Goal: Task Accomplishment & Management: Manage account settings

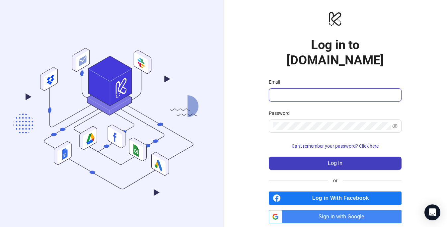
click at [350, 91] on input "Email" at bounding box center [334, 95] width 123 height 8
type input "**********"
click at [334, 210] on span "Sign in with Google" at bounding box center [343, 216] width 117 height 13
click at [340, 210] on span "Sign in with Google" at bounding box center [343, 216] width 117 height 13
click at [294, 210] on span "Sign in with Google" at bounding box center [343, 216] width 117 height 13
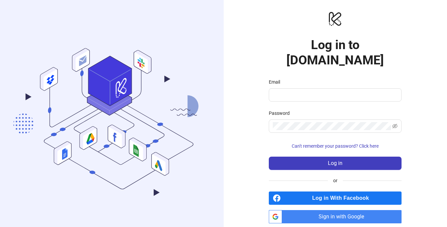
click at [343, 210] on span "Sign in with Google" at bounding box center [343, 216] width 117 height 13
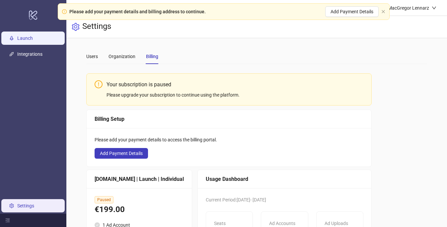
click at [31, 41] on link "Launch" at bounding box center [25, 38] width 16 height 5
click at [31, 37] on link "Launch" at bounding box center [25, 38] width 16 height 5
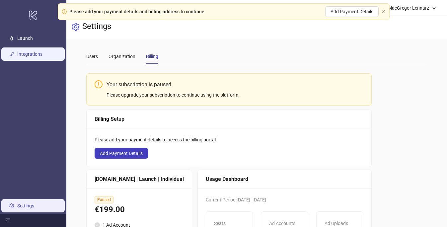
click at [42, 51] on link "Integrations" at bounding box center [29, 53] width 25 height 5
click at [95, 55] on div "Users" at bounding box center [92, 56] width 12 height 7
click at [382, 11] on icon "close" at bounding box center [383, 11] width 3 height 3
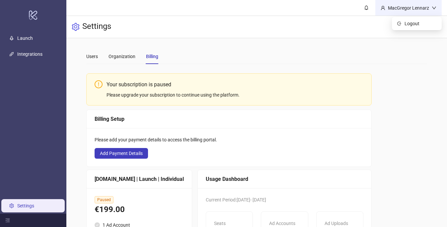
click at [419, 6] on div "MacGregor Lennarz" at bounding box center [408, 7] width 46 height 7
click at [421, 24] on span "Logout" at bounding box center [420, 23] width 32 height 7
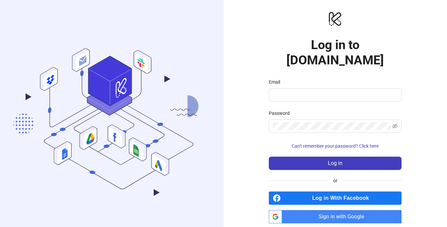
click at [362, 210] on span "Sign in with Google" at bounding box center [343, 216] width 117 height 13
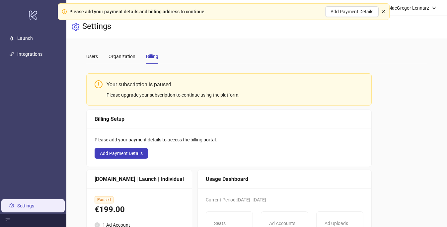
click at [383, 11] on icon "close" at bounding box center [383, 11] width 3 height 3
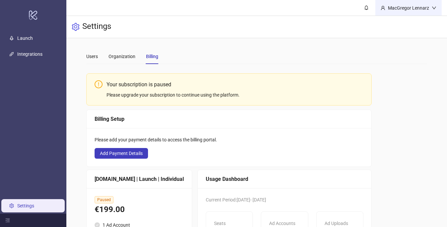
click at [413, 4] on div "MacGregor Lennarz" at bounding box center [408, 7] width 46 height 7
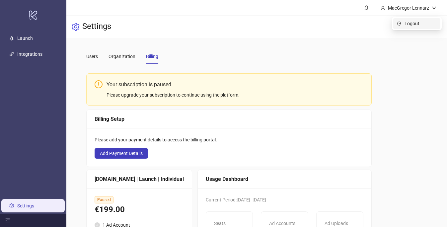
click at [411, 22] on span "Logout" at bounding box center [420, 23] width 32 height 7
